Goal: Transaction & Acquisition: Purchase product/service

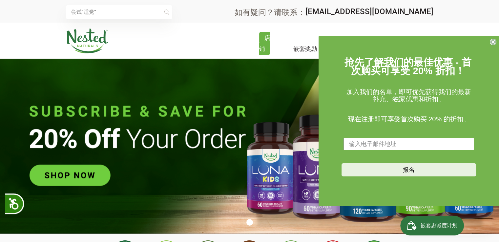
click at [492, 41] on icon "关闭对话框" at bounding box center [492, 42] width 3 height 3
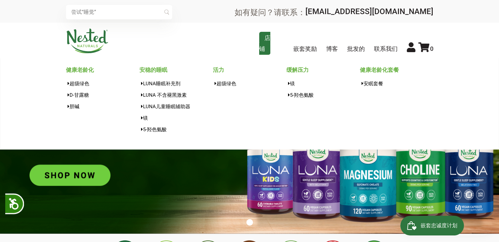
scroll to position [0, 576]
click at [266, 49] on link "店铺" at bounding box center [264, 43] width 11 height 23
click at [262, 46] on font "店铺" at bounding box center [264, 43] width 11 height 18
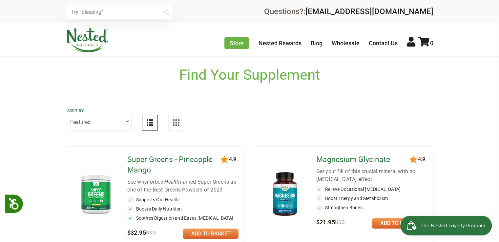
click at [137, 57] on div "Find Your Supplement" at bounding box center [249, 70] width 499 height 26
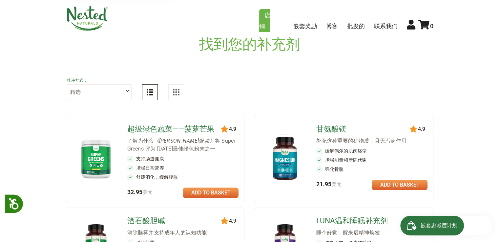
scroll to position [98, 0]
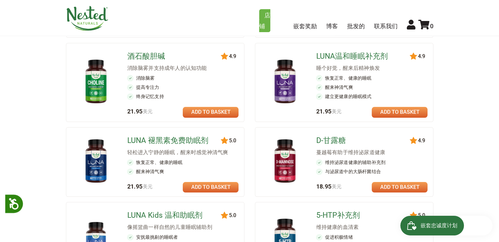
click at [3, 73] on main "找到您的补充剂 睡觉 唤醒 蓬勃发展 购买所有补品 排序方式： 精选 最高评分 畅销书 按字母顺序 最新" at bounding box center [249, 177] width 499 height 631
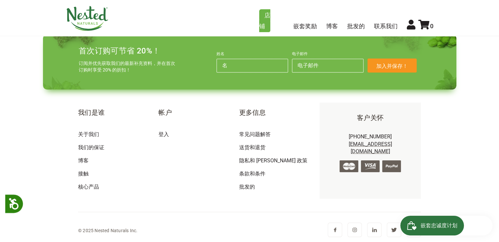
scroll to position [689, 0]
click at [56, 141] on footer "首次订购可节省 20%！ 订阅并优先获取我们的最新补充资料，并在首次订购时享受 20% 的折扣！ 姓名 电子邮件 加入并保存！ Submit 我们是谁 关于我…" at bounding box center [250, 136] width 424 height 215
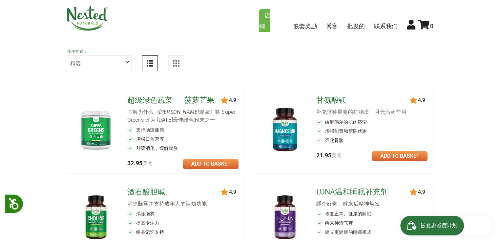
scroll to position [98, 0]
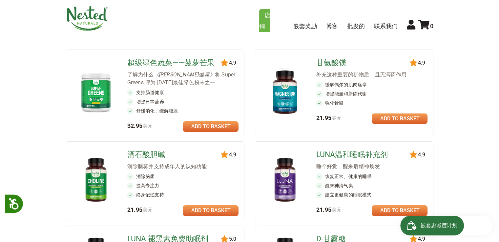
click at [166, 99] on li "增强日常营养" at bounding box center [182, 101] width 111 height 7
click at [153, 79] on font "将 Super Greens 评为 2023 年最佳绿色粉末之一" at bounding box center [181, 78] width 108 height 14
click at [104, 89] on img at bounding box center [96, 92] width 38 height 44
